Goal: Task Accomplishment & Management: Manage account settings

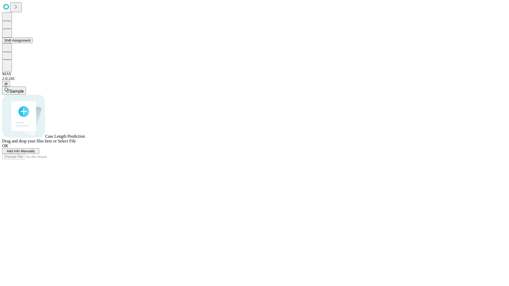
click at [33, 43] on button "Shift Assignment" at bounding box center [17, 41] width 30 height 6
